Goal: Information Seeking & Learning: Find specific fact

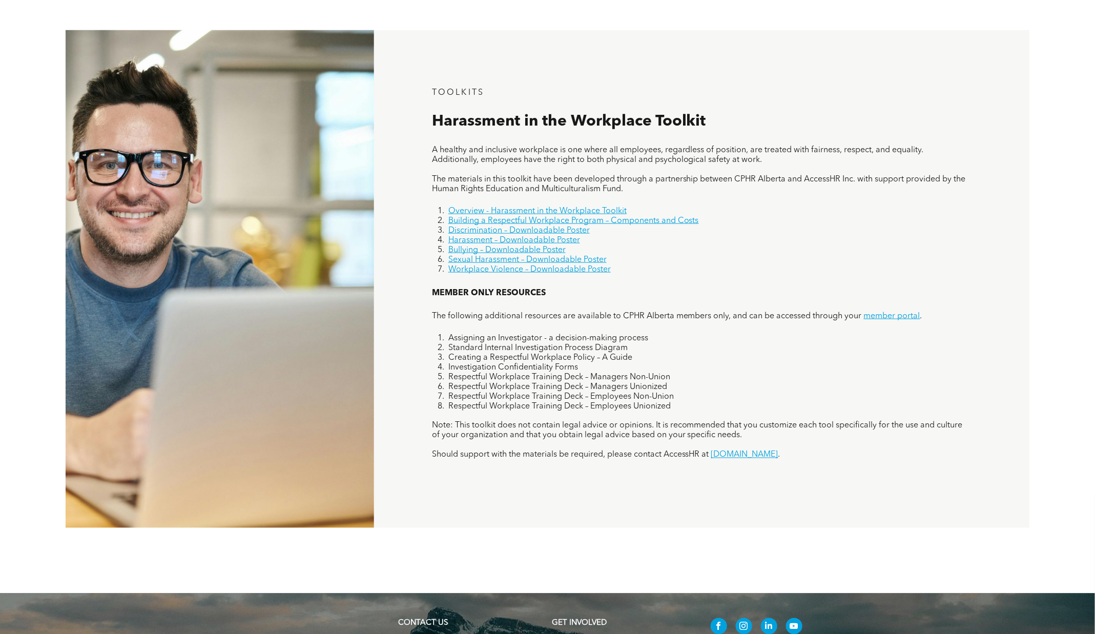
scroll to position [678, 0]
click at [825, 173] on p at bounding box center [701, 171] width 539 height 10
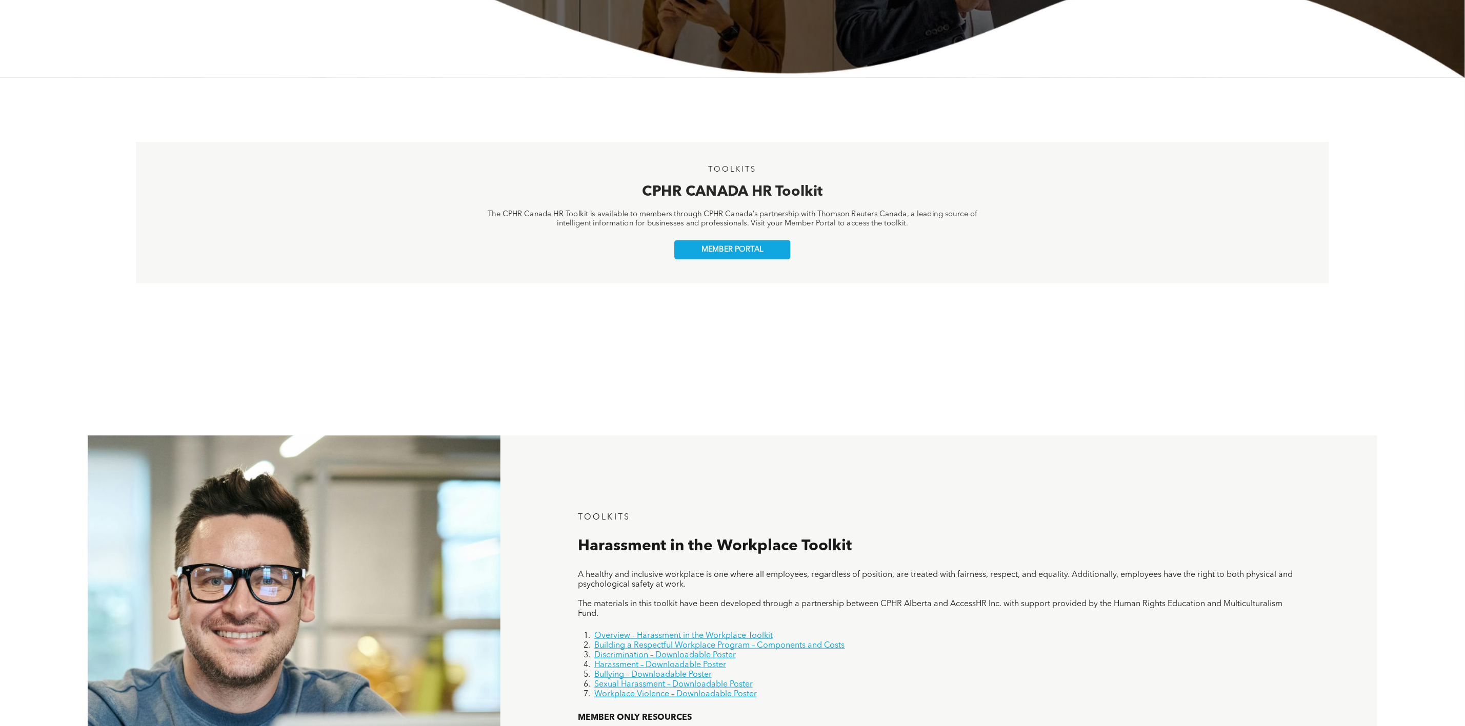
scroll to position [0, 0]
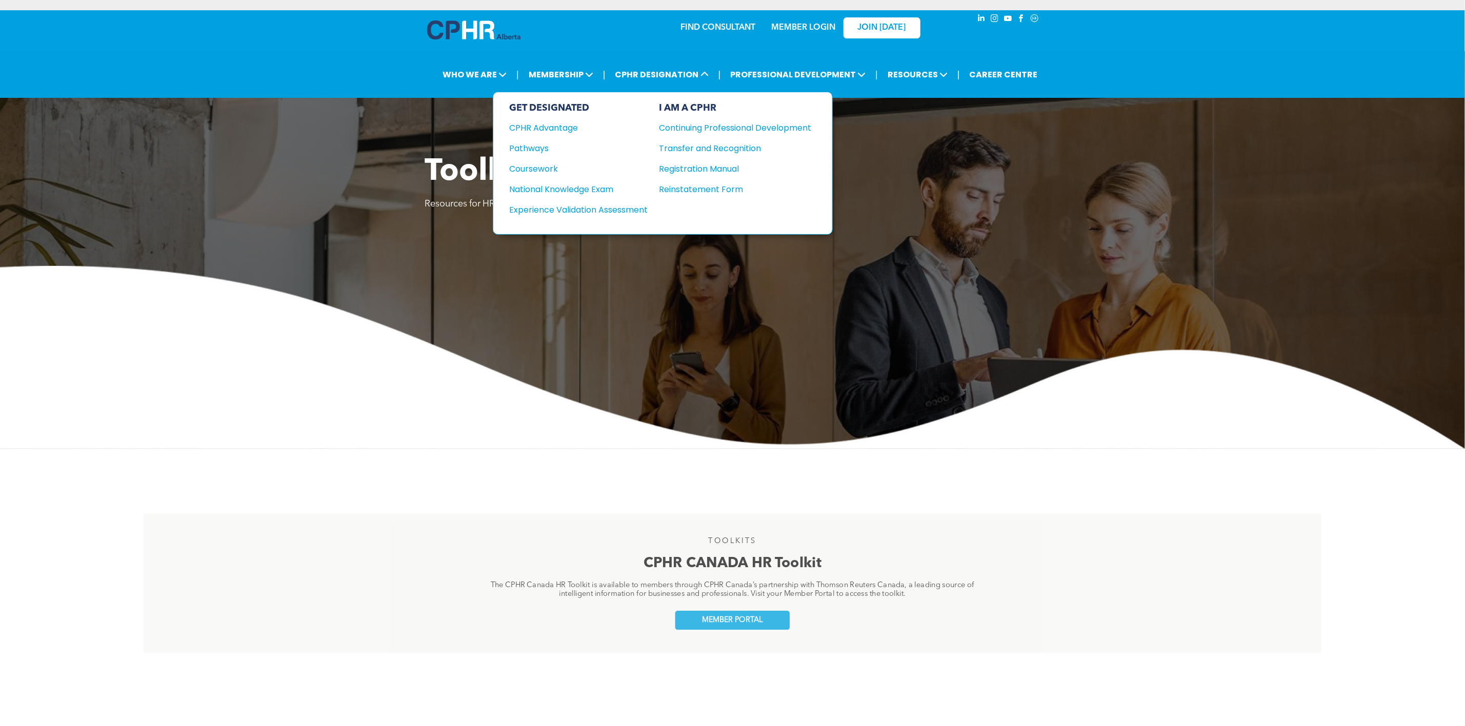
click at [603, 183] on div "National Knowledge Exam" at bounding box center [572, 189] width 125 height 13
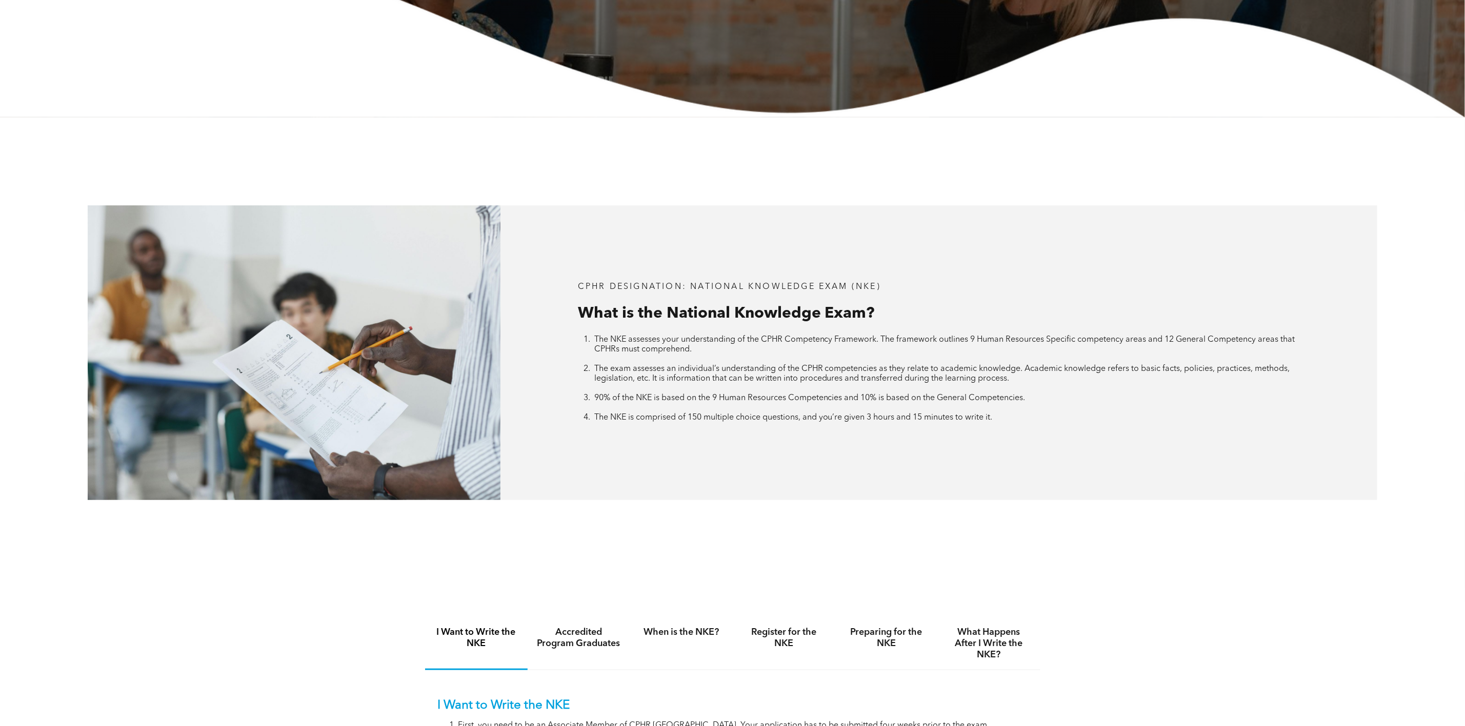
scroll to position [538, 0]
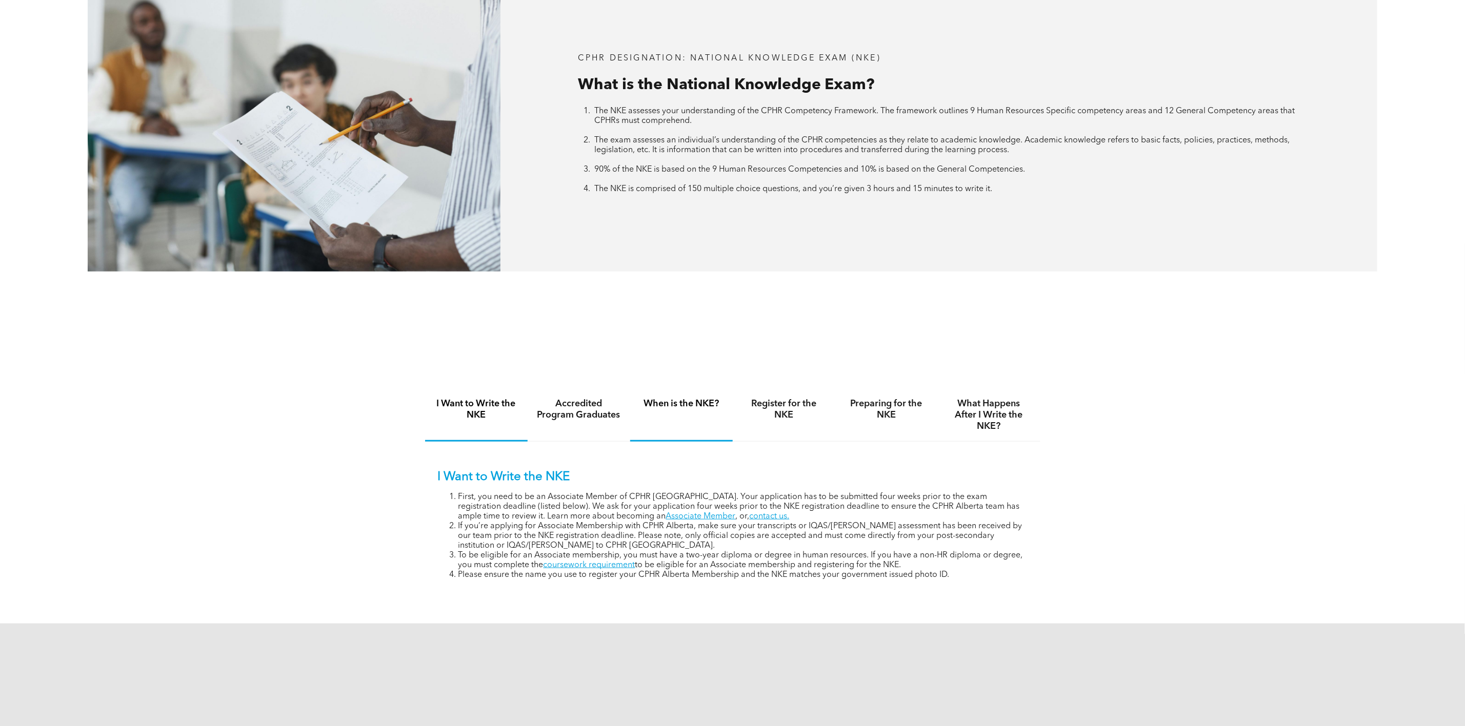
click at [713, 415] on div "When is the NKE?" at bounding box center [681, 415] width 103 height 53
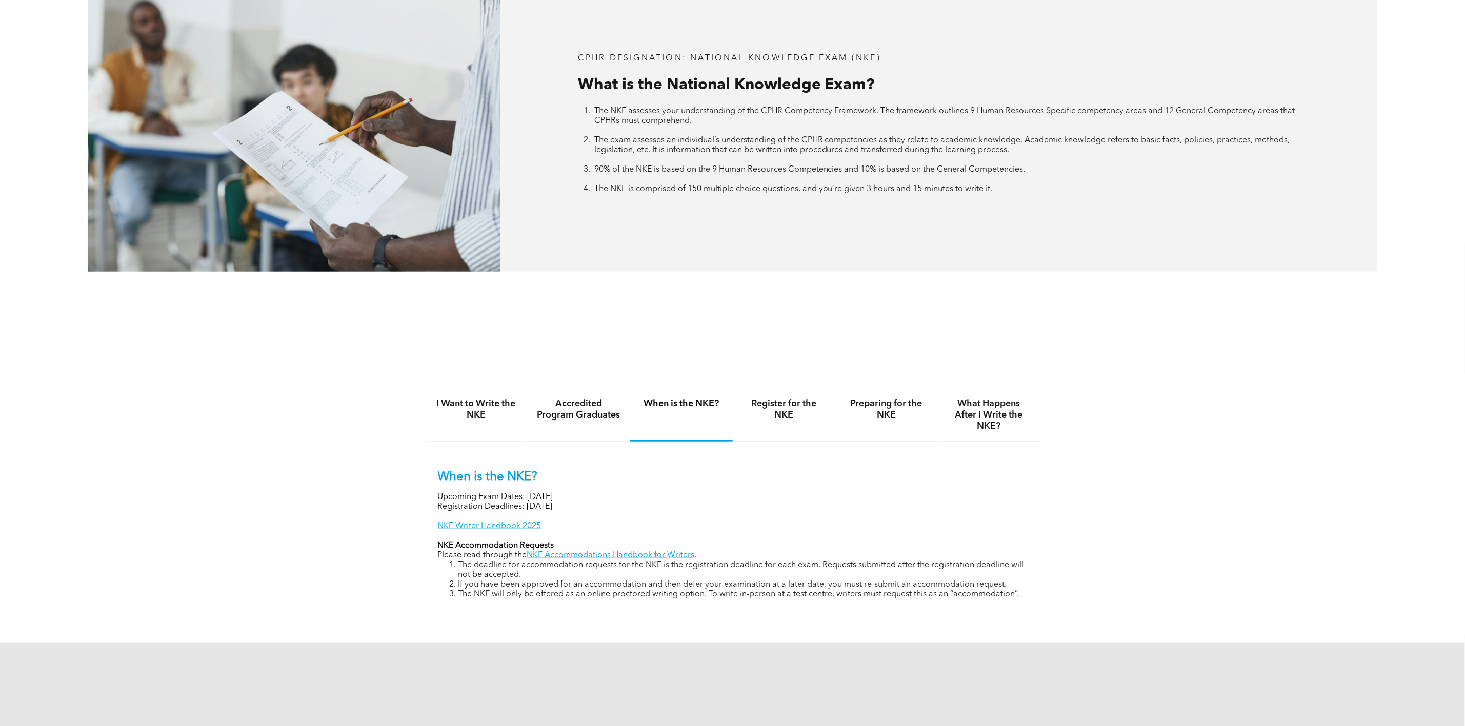
drag, startPoint x: 609, startPoint y: 492, endPoint x: 529, endPoint y: 496, distance: 80.6
click at [529, 496] on p "Upcoming Exam Dates: [DATE]" at bounding box center [733, 498] width 590 height 10
copy p "[DATE]"
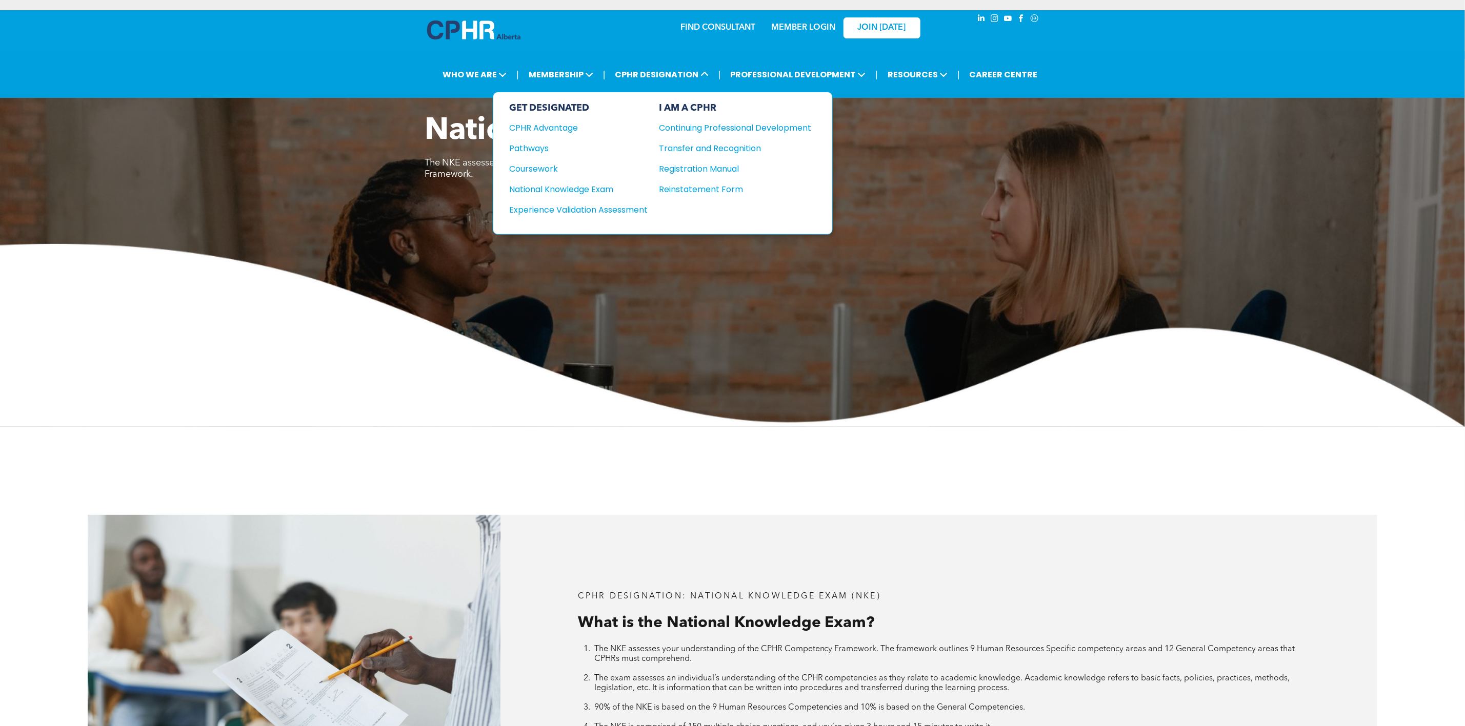
click at [694, 165] on div "Registration Manual" at bounding box center [727, 168] width 137 height 13
